Goal: Information Seeking & Learning: Learn about a topic

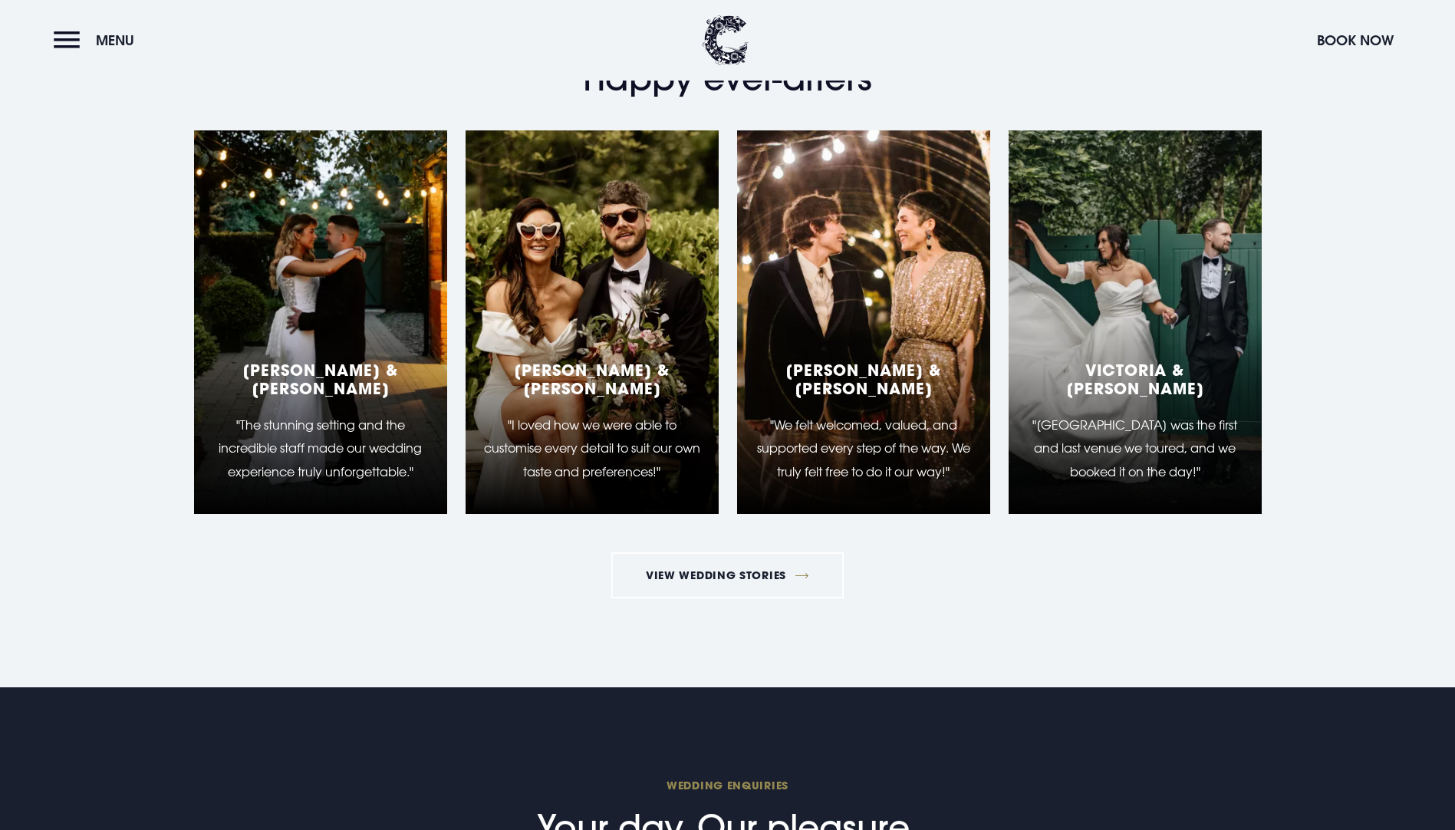
scroll to position [3297, 0]
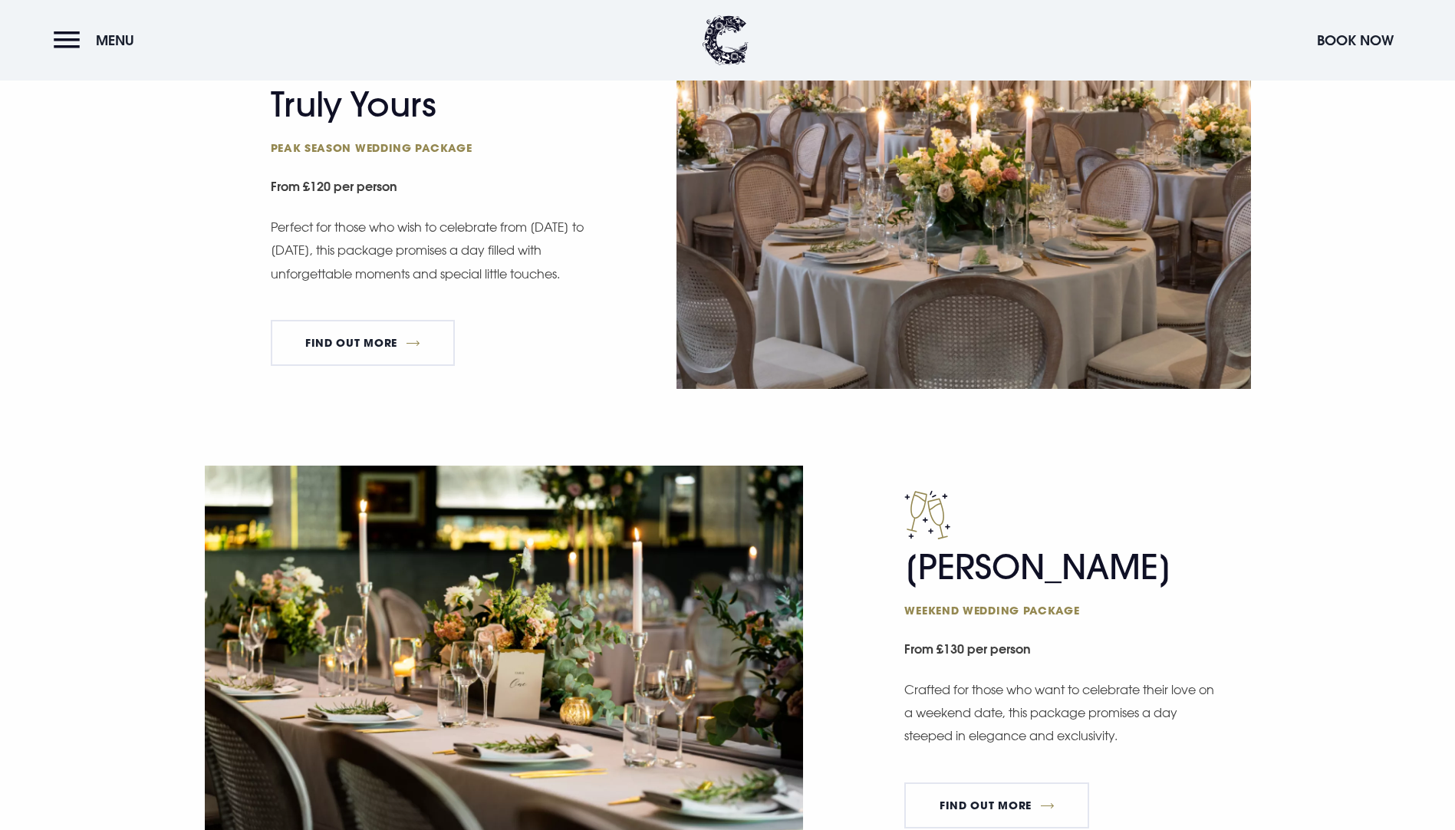
scroll to position [1074, 0]
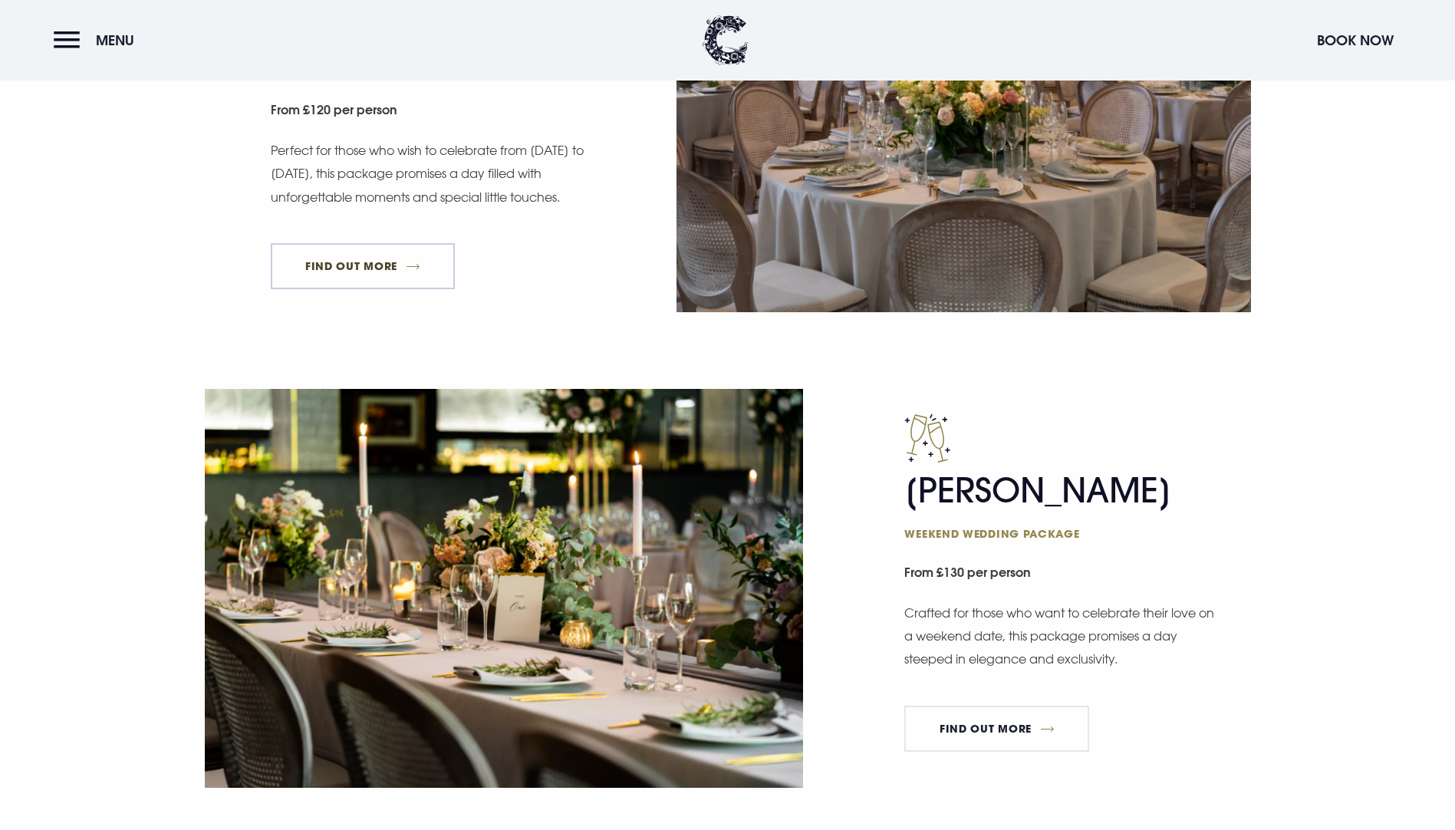
click at [352, 289] on link "FIND OUT MORE" at bounding box center [363, 266] width 185 height 46
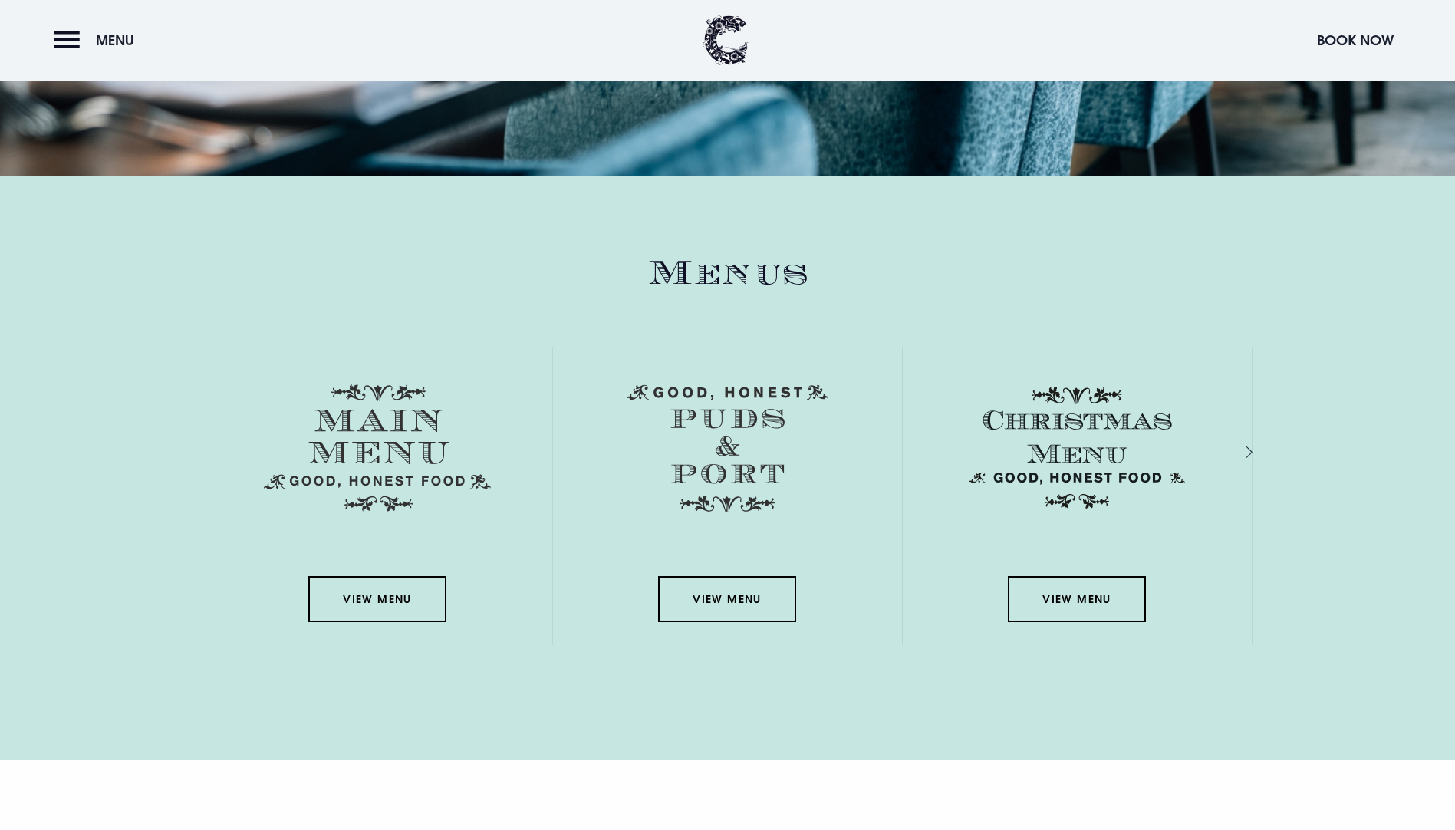
scroll to position [2377, 0]
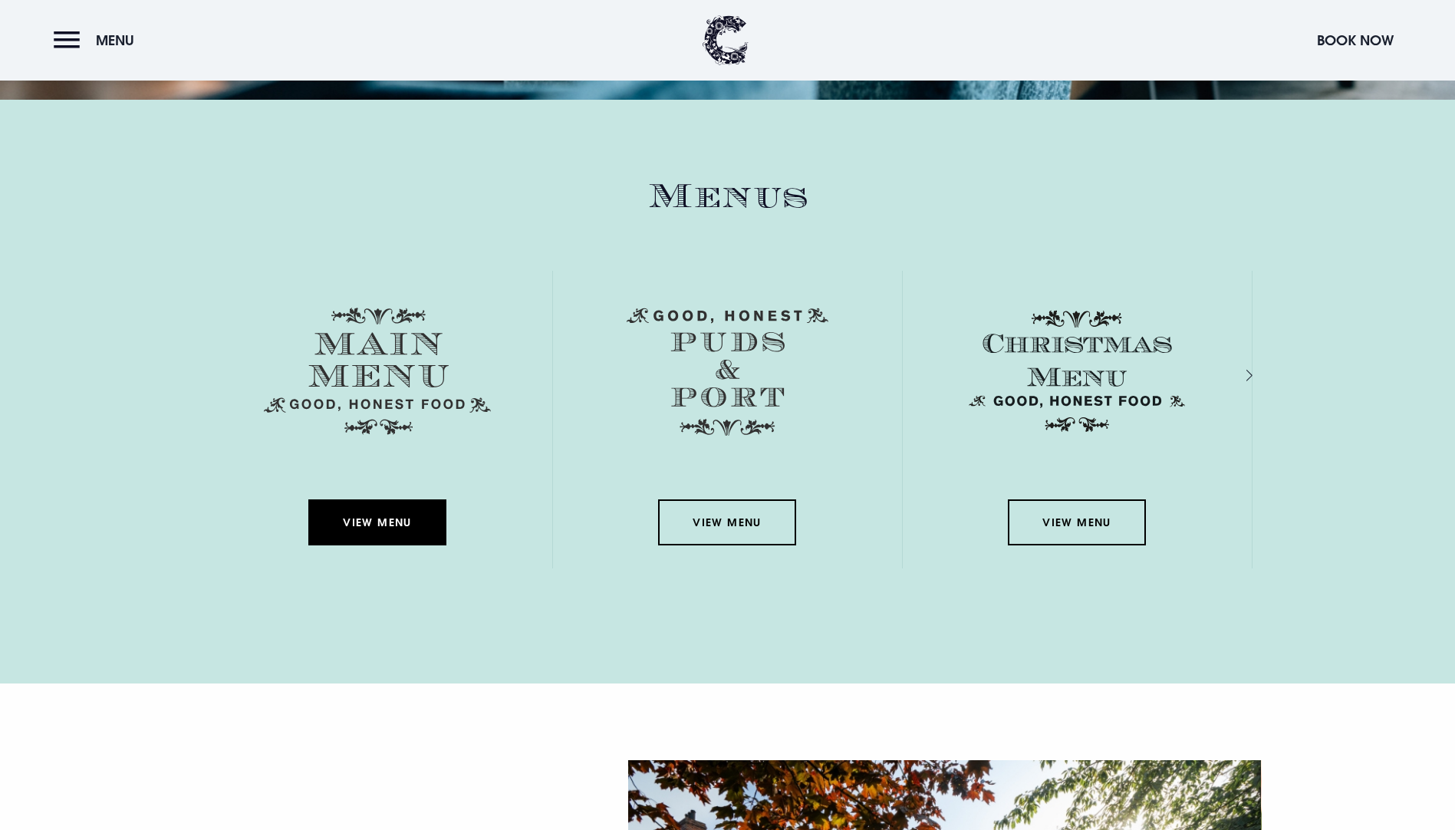
click at [347, 499] on link "View Menu" at bounding box center [377, 522] width 138 height 46
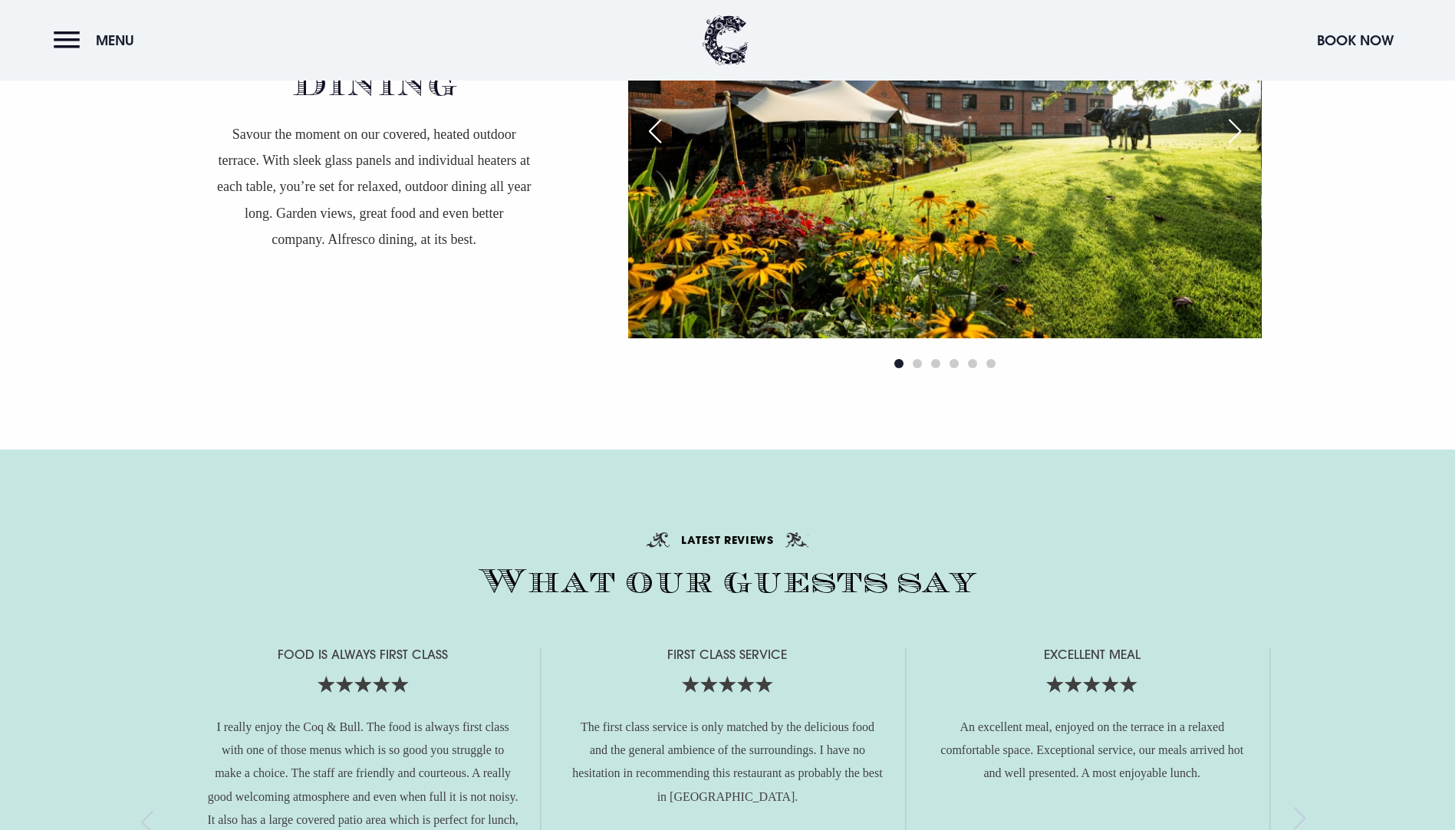
scroll to position [3297, 0]
